Goal: Task Accomplishment & Management: Manage account settings

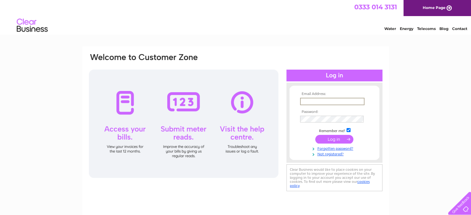
click at [304, 103] on input "text" at bounding box center [332, 101] width 64 height 7
type input "mary.chinn@tiscali.co.uk"
click at [325, 138] on input "submit" at bounding box center [334, 138] width 38 height 9
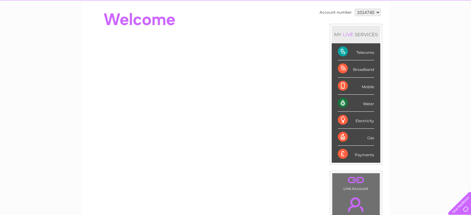
scroll to position [31, 0]
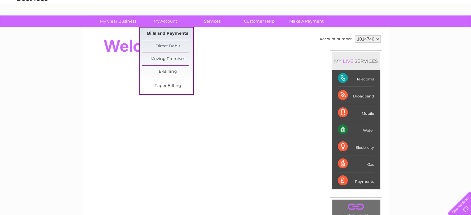
click at [159, 30] on link "Bills and Payments" at bounding box center [167, 34] width 51 height 12
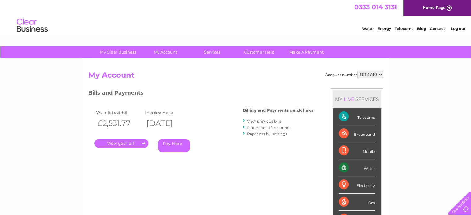
click at [128, 142] on link "." at bounding box center [121, 143] width 54 height 9
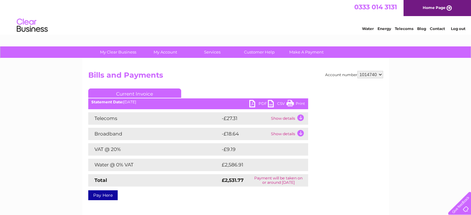
click at [299, 102] on link "Print" at bounding box center [295, 104] width 19 height 9
click at [253, 104] on link "PDF" at bounding box center [258, 104] width 19 height 9
